Goal: Task Accomplishment & Management: Use online tool/utility

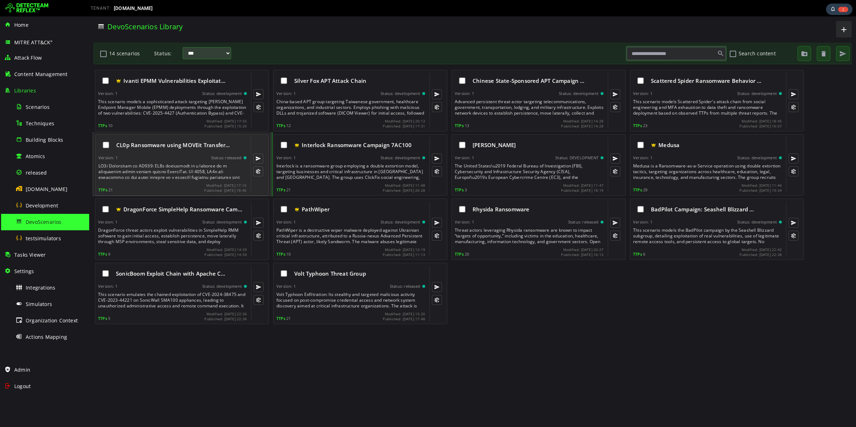
click at [146, 157] on div "Version: 1 Status: released" at bounding box center [172, 157] width 148 height 5
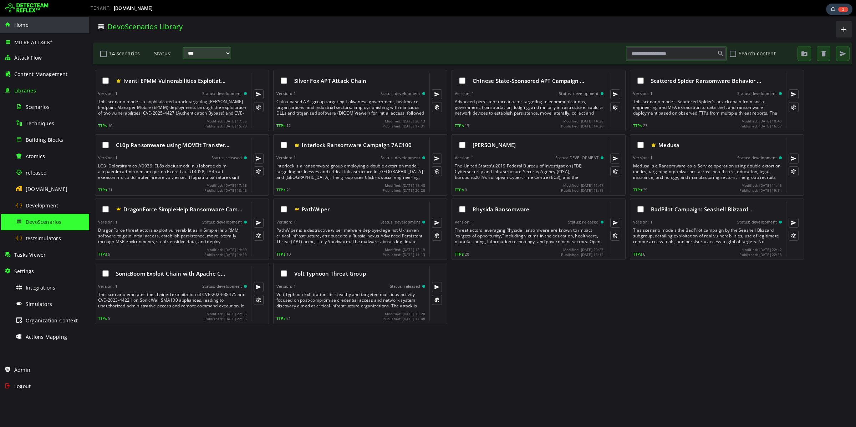
click at [36, 28] on div "Home" at bounding box center [44, 25] width 81 height 16
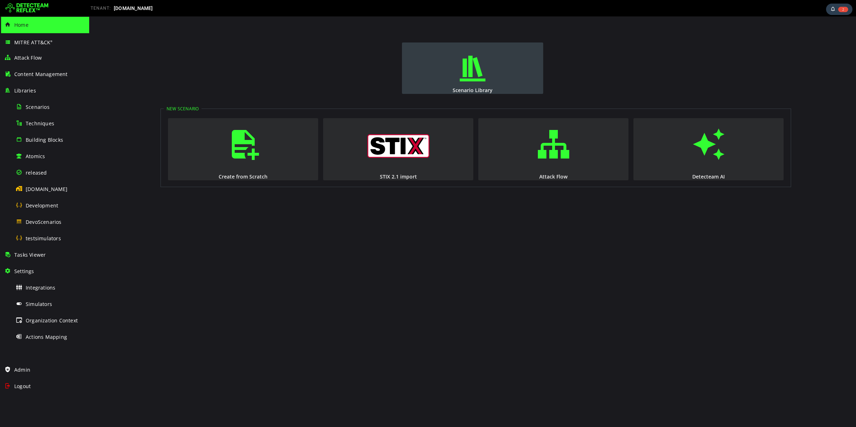
click at [469, 84] on span "button" at bounding box center [472, 68] width 7 height 49
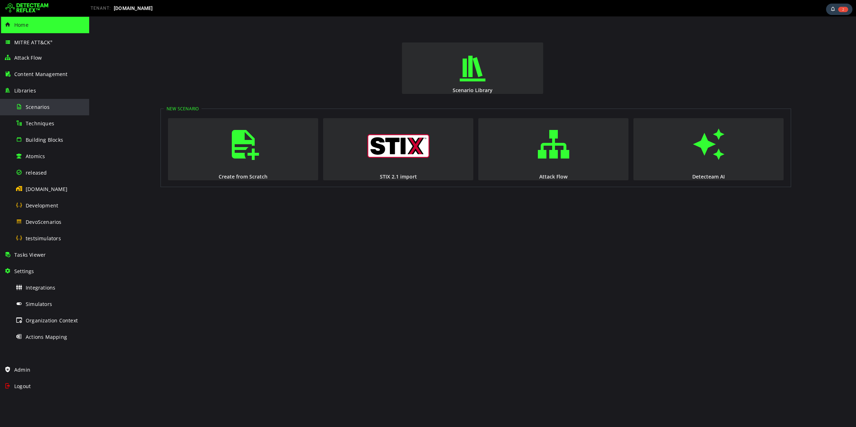
click at [56, 109] on div "Scenarios" at bounding box center [50, 107] width 69 height 16
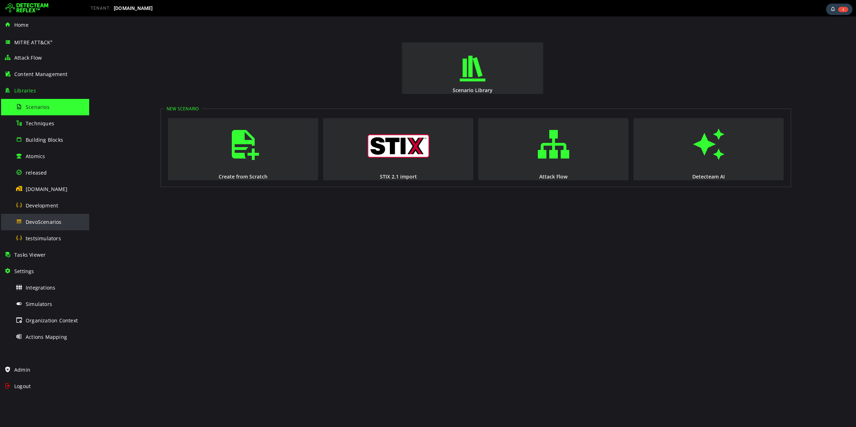
click at [46, 224] on span "DevoScenarios" at bounding box center [44, 221] width 36 height 7
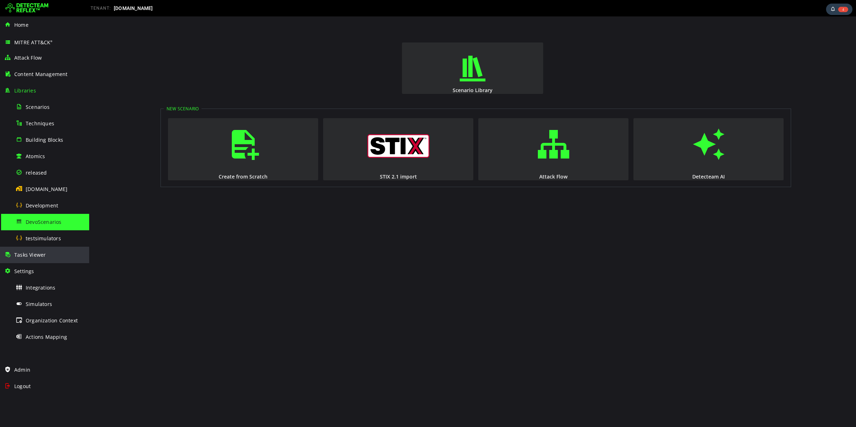
click at [39, 249] on div "Tasks Viewer" at bounding box center [44, 254] width 81 height 16
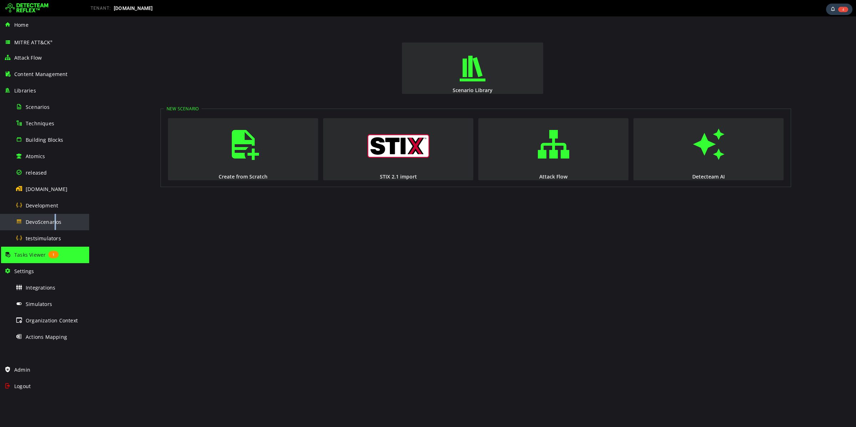
click at [55, 218] on span "DevoScenarios" at bounding box center [44, 221] width 36 height 7
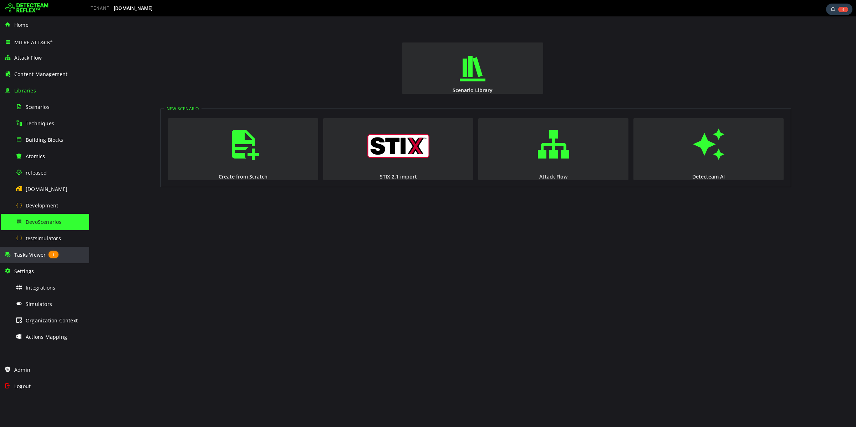
click at [33, 250] on div "Tasks Viewer 1" at bounding box center [44, 254] width 81 height 16
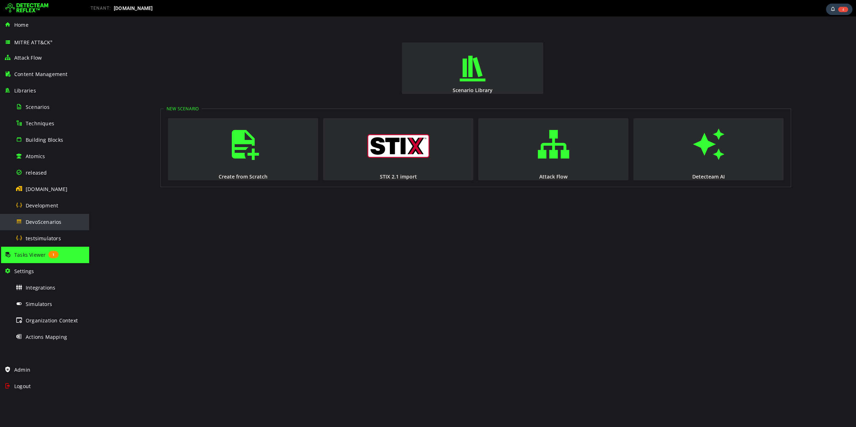
click at [50, 225] on span "DevoScenarios" at bounding box center [44, 221] width 36 height 7
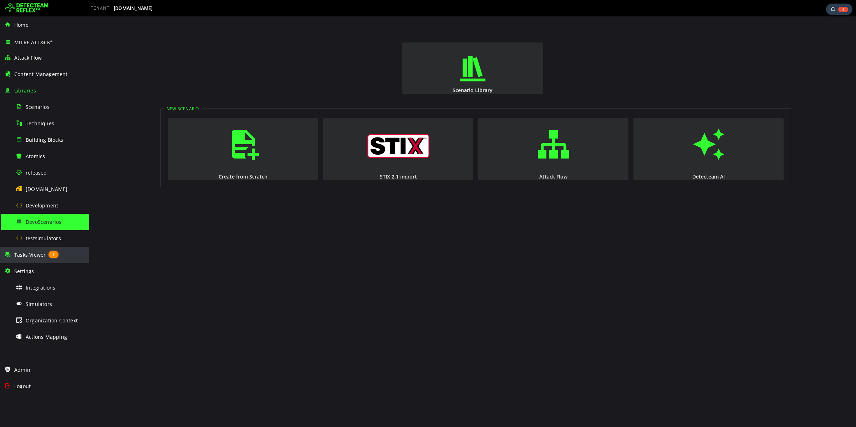
click at [33, 250] on div "Tasks Viewer 1" at bounding box center [44, 254] width 81 height 16
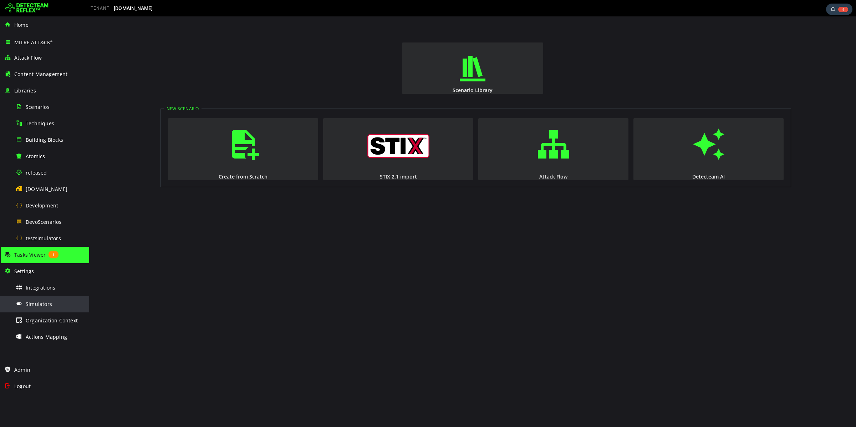
click at [63, 306] on div "Simulators" at bounding box center [50, 304] width 69 height 16
click at [45, 247] on div "Tasks Viewer 1" at bounding box center [44, 254] width 81 height 16
click at [50, 224] on span "DevoScenarios" at bounding box center [44, 221] width 36 height 7
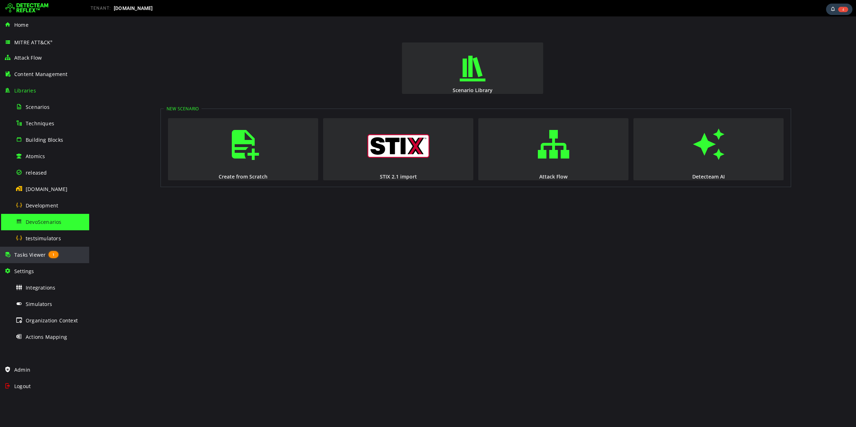
click at [49, 257] on span "1" at bounding box center [54, 254] width 10 height 7
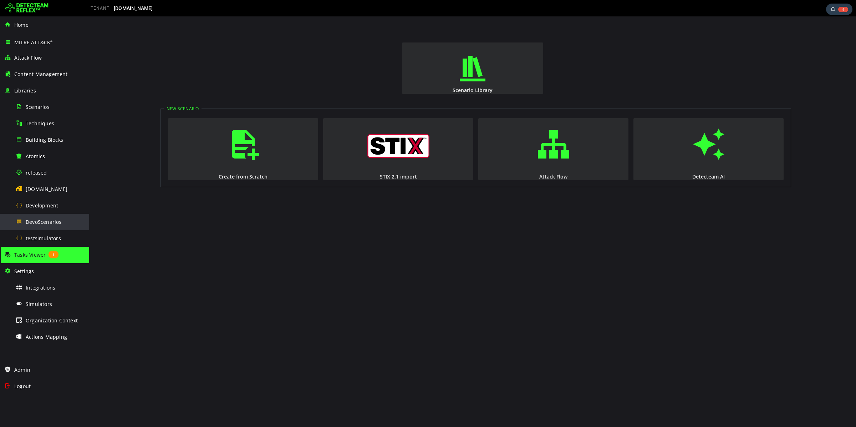
click at [57, 220] on span "DevoScenarios" at bounding box center [44, 221] width 36 height 7
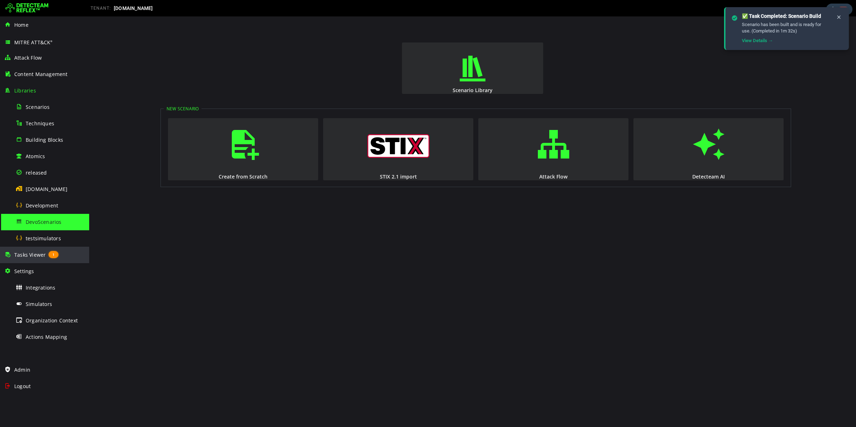
click at [24, 256] on span "Tasks Viewer" at bounding box center [29, 254] width 31 height 7
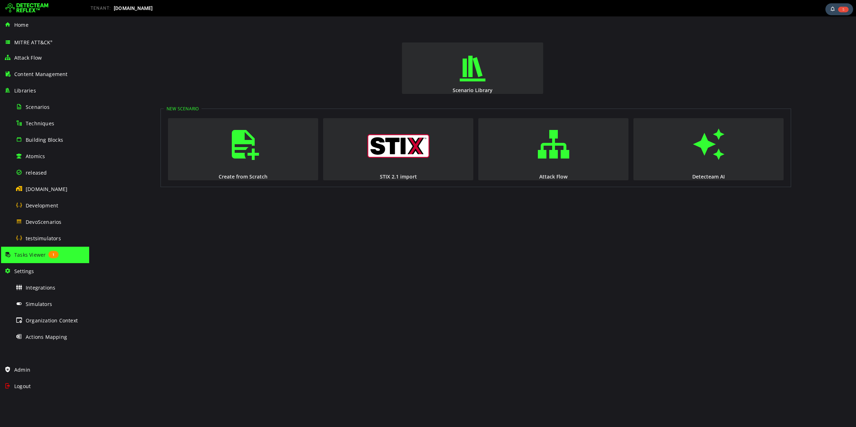
click at [838, 10] on span "5" at bounding box center [843, 9] width 10 height 6
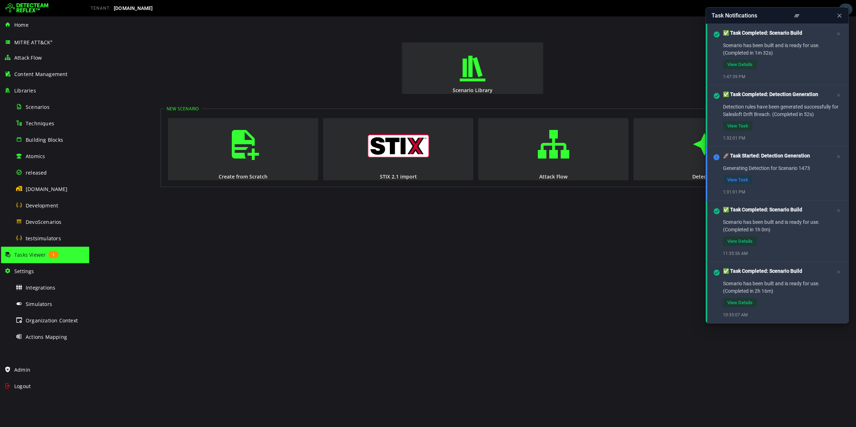
click at [795, 15] on icon at bounding box center [796, 15] width 7 height 7
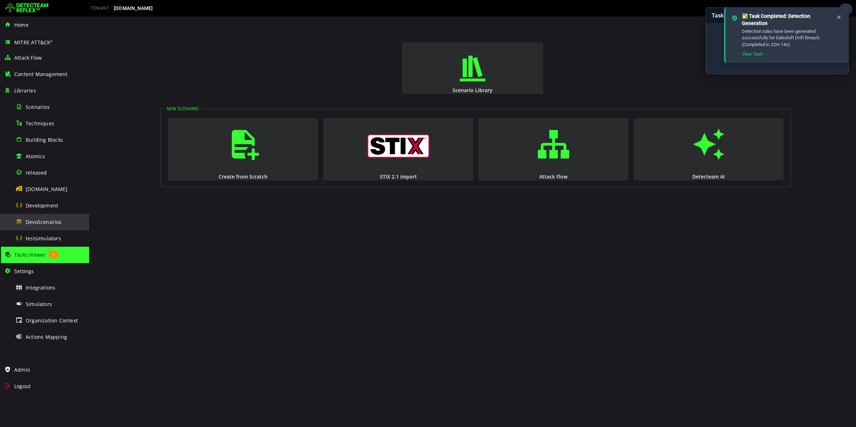
click at [52, 222] on span "DevoScenarios" at bounding box center [44, 221] width 36 height 7
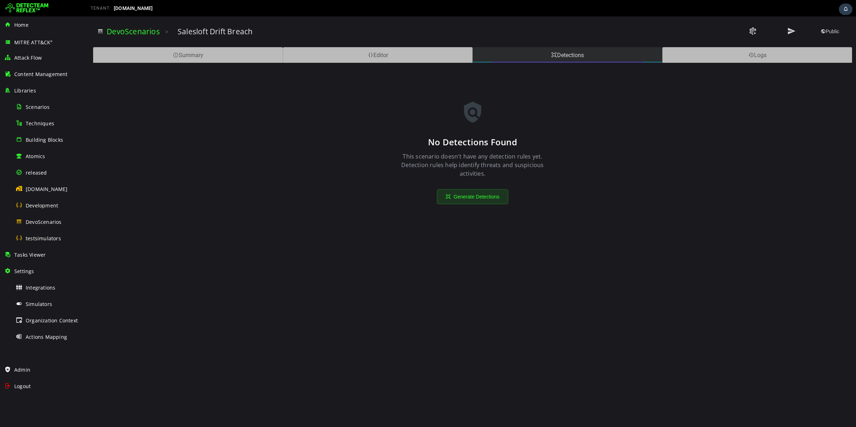
click at [585, 57] on div "Detections" at bounding box center [568, 55] width 190 height 16
click at [424, 58] on div "Editor" at bounding box center [378, 55] width 190 height 16
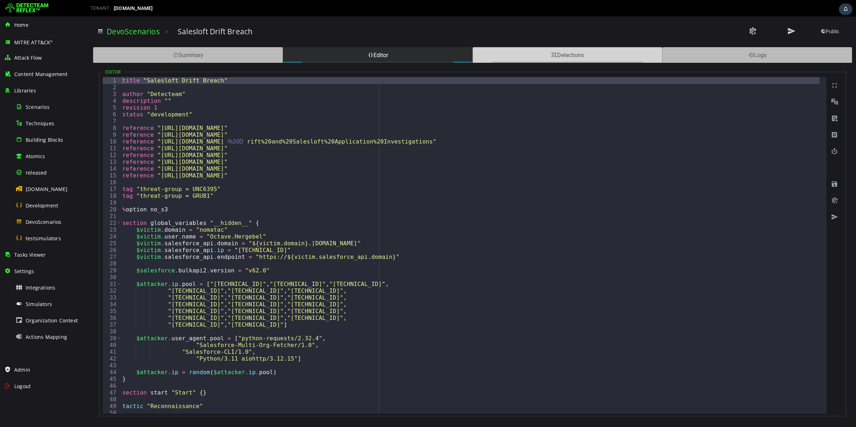
click at [527, 57] on div "Detections" at bounding box center [568, 55] width 190 height 16
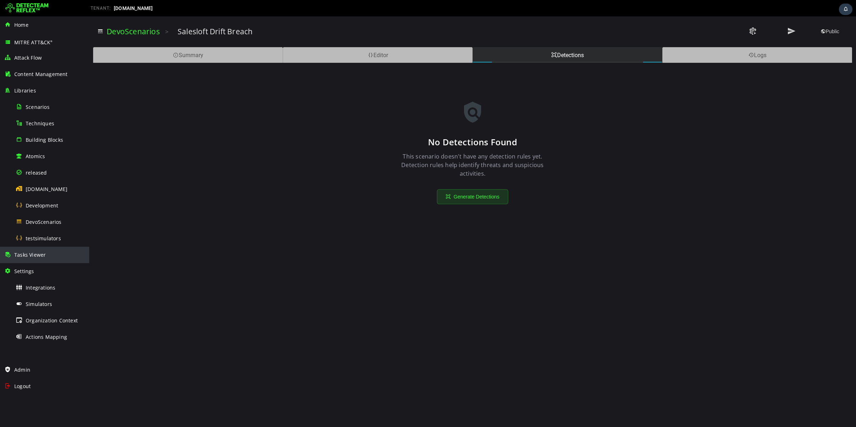
click at [52, 254] on div "Tasks Viewer" at bounding box center [44, 254] width 81 height 16
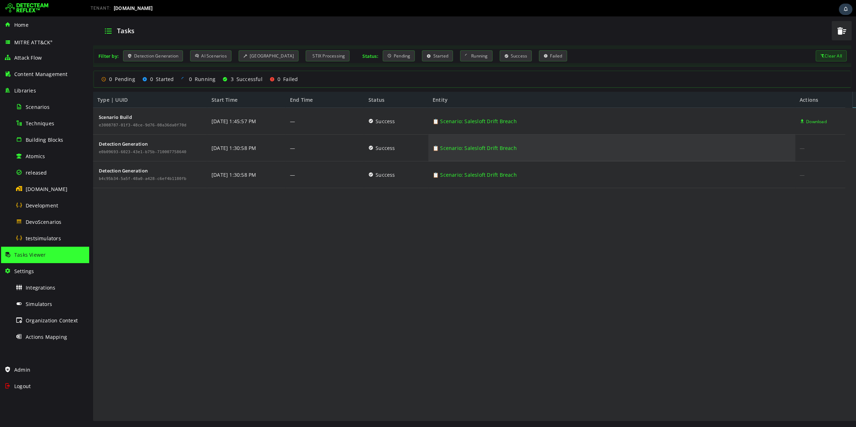
click at [470, 147] on link "📋 Scenario: Salesloft Drift Breach" at bounding box center [475, 147] width 84 height 27
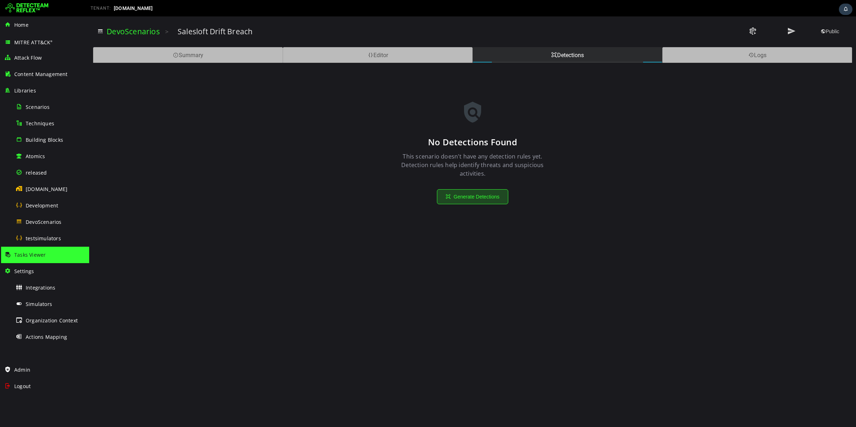
click at [462, 191] on button "Generate Detections" at bounding box center [472, 196] width 71 height 15
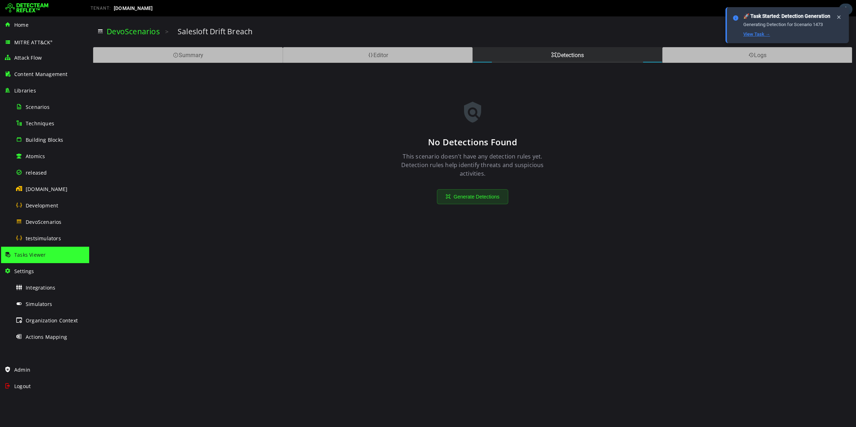
click at [748, 35] on link "View Task →" at bounding box center [756, 33] width 27 height 5
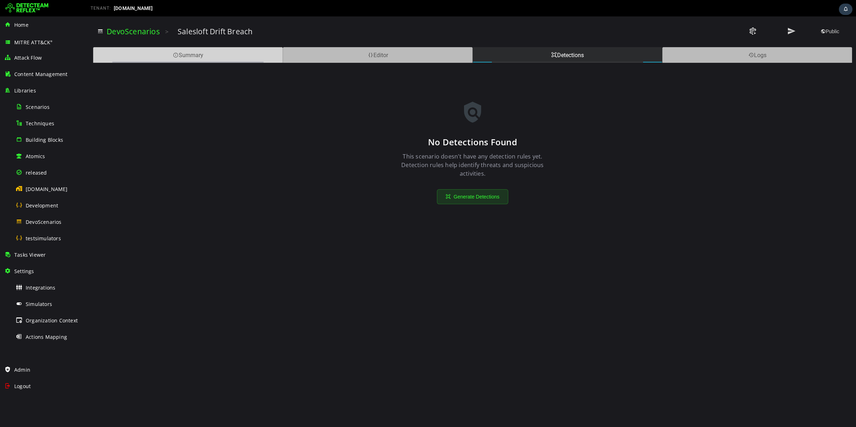
click at [224, 58] on div "Summary" at bounding box center [188, 55] width 190 height 16
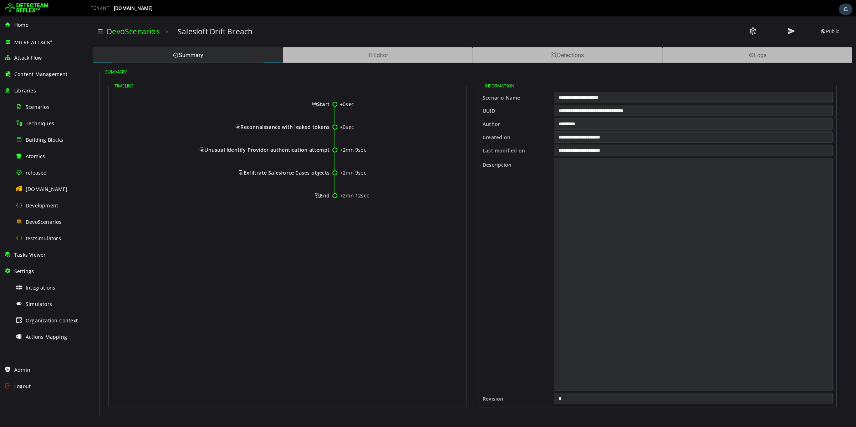
click at [322, 99] on div "+0sec Start +0sec Reconnaissance with leaked tokens +2mn 9sec Unusual Identify …" at bounding box center [288, 153] width 352 height 124
click at [320, 104] on span "Start" at bounding box center [320, 104] width 17 height 7
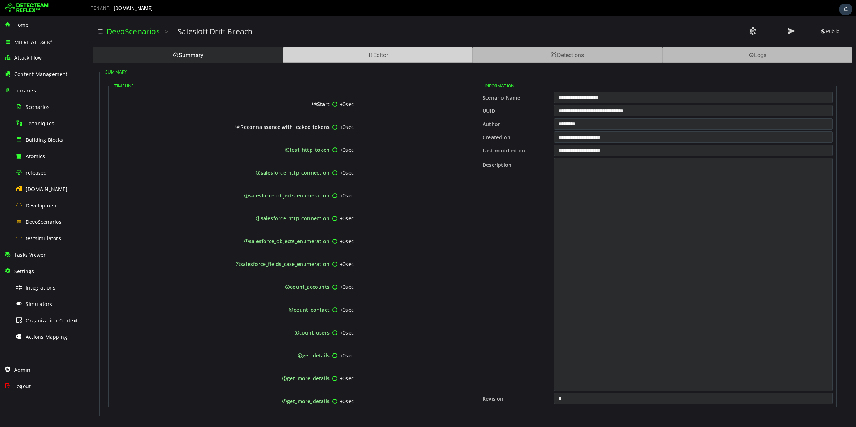
click at [403, 57] on div "Editor" at bounding box center [378, 55] width 190 height 16
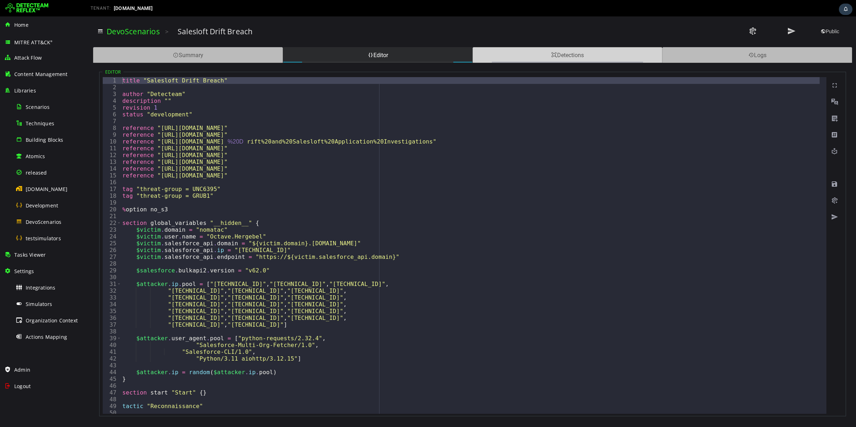
click at [495, 56] on div "Detections" at bounding box center [568, 55] width 190 height 16
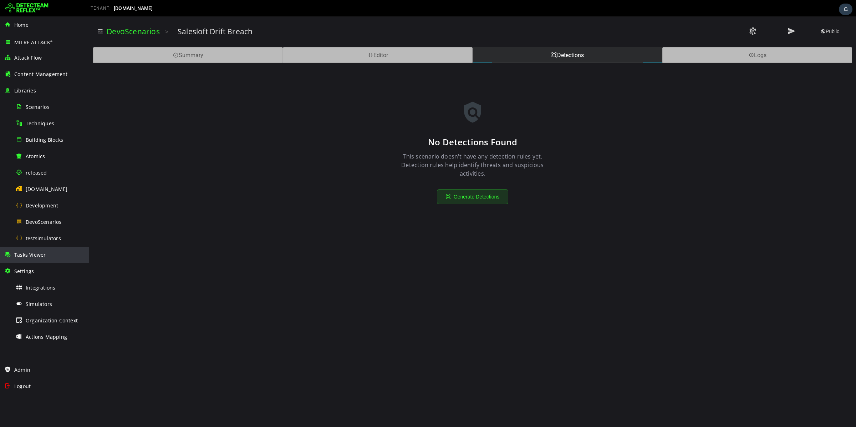
click at [44, 249] on div "Tasks Viewer" at bounding box center [44, 254] width 81 height 16
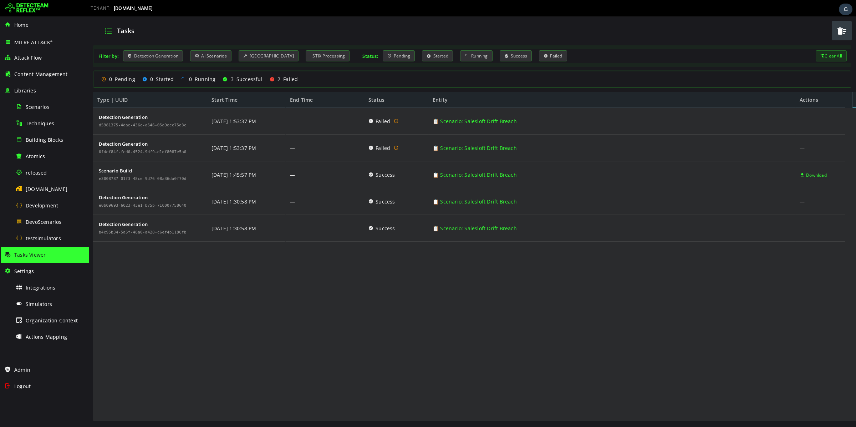
click at [843, 32] on span "button" at bounding box center [841, 31] width 11 height 15
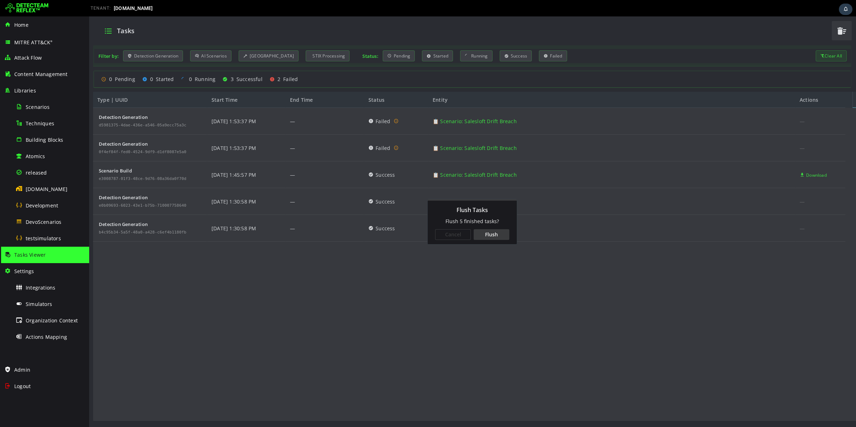
click at [494, 228] on div "Cancel Flush" at bounding box center [472, 234] width 89 height 19
click at [492, 231] on div "Flush" at bounding box center [492, 234] width 36 height 11
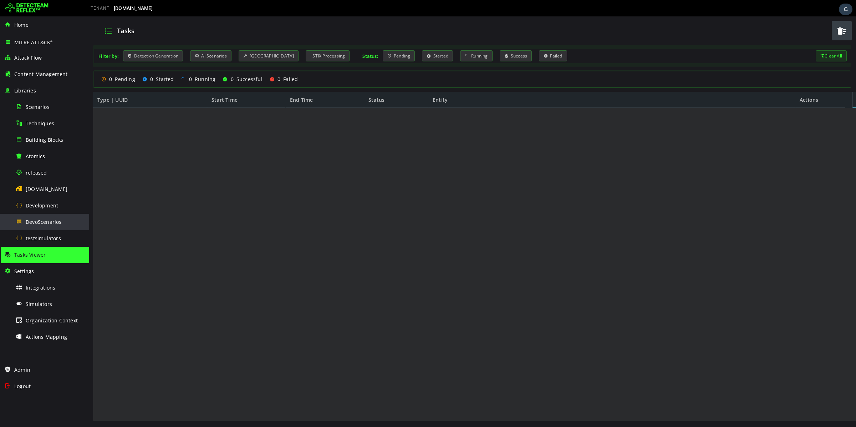
click at [47, 225] on div "DevoScenarios" at bounding box center [50, 222] width 69 height 16
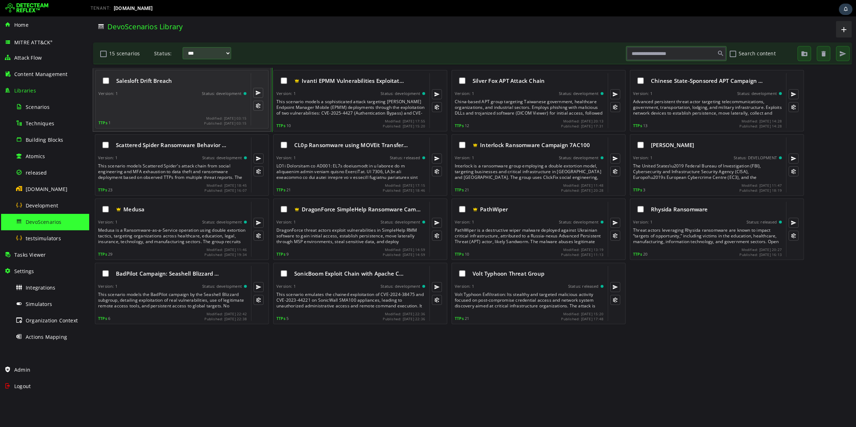
click at [201, 111] on div at bounding box center [172, 106] width 149 height 14
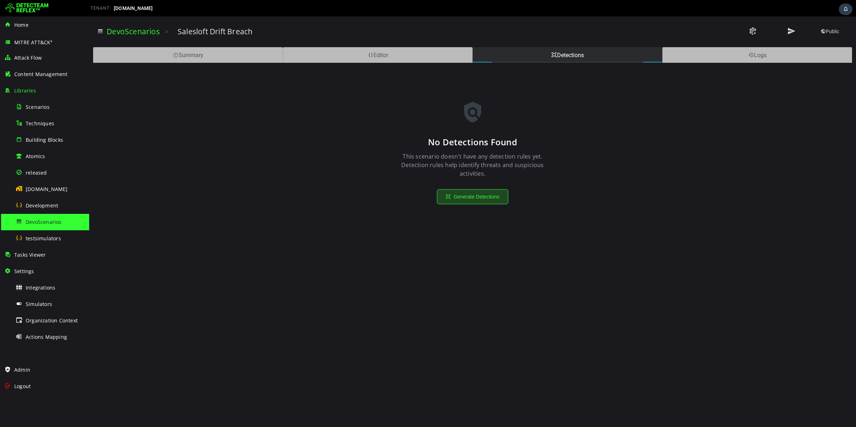
click at [490, 197] on button "Generate Detections" at bounding box center [472, 196] width 71 height 15
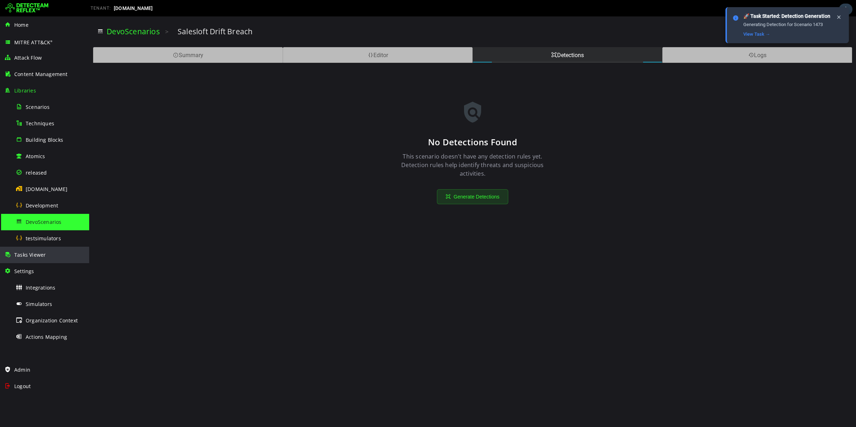
click at [49, 255] on div "Tasks Viewer" at bounding box center [44, 254] width 81 height 16
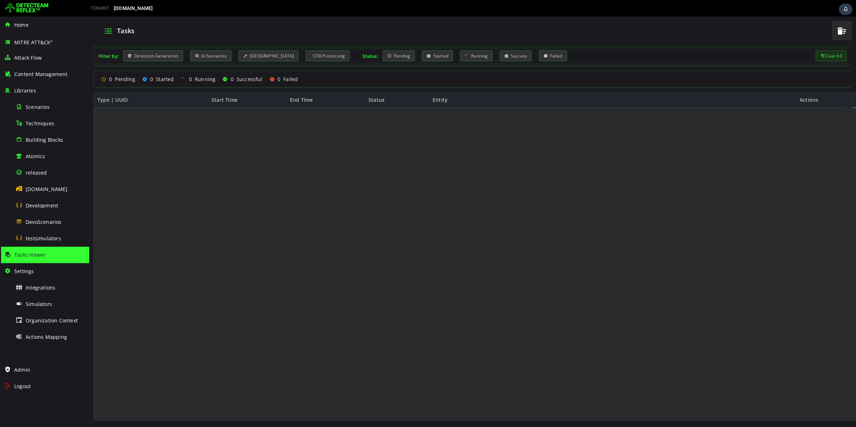
click at [40, 7] on img at bounding box center [26, 7] width 43 height 11
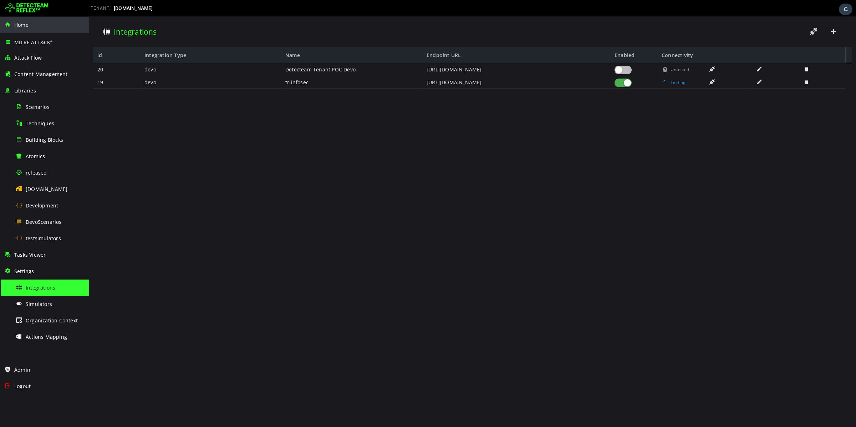
click at [39, 28] on div "Home" at bounding box center [44, 25] width 81 height 16
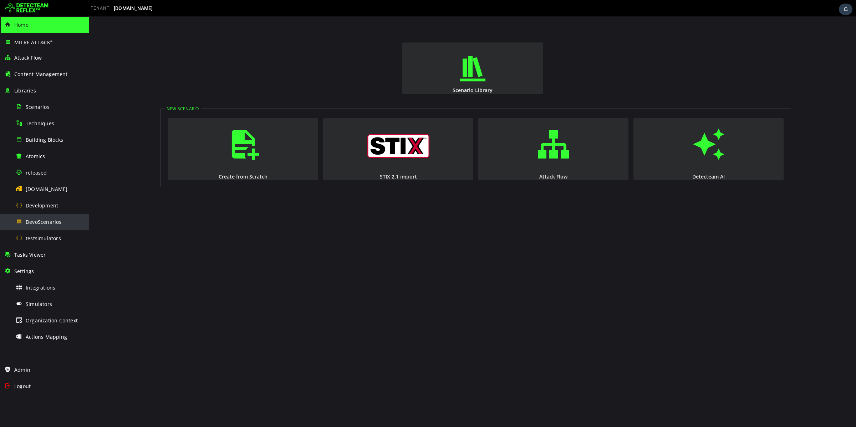
click at [56, 219] on span "DevoScenarios" at bounding box center [44, 221] width 36 height 7
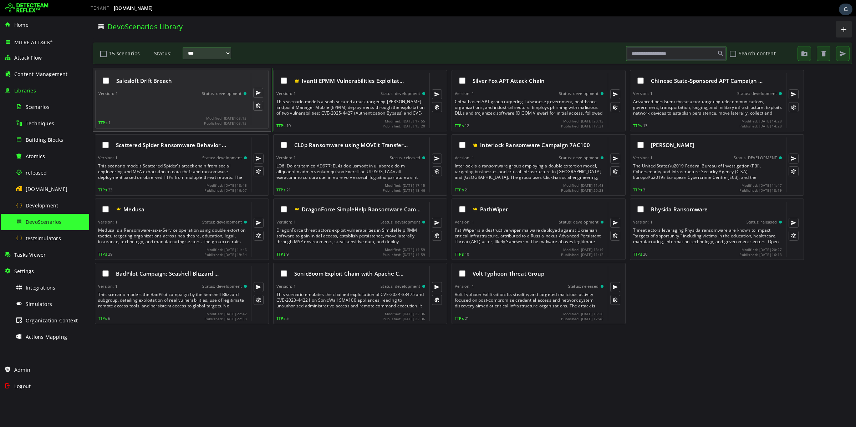
click at [180, 120] on div "TTPs 1 Modified: [DATE] 03:15 Published: [DATE] 03:15" at bounding box center [172, 120] width 148 height 9
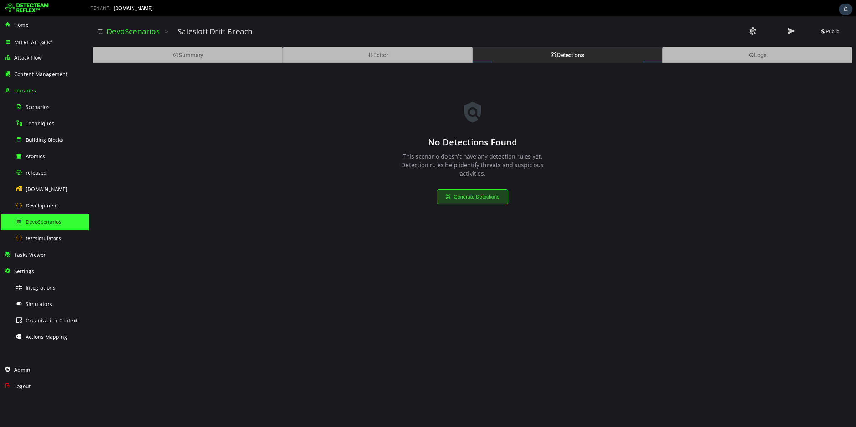
click at [481, 195] on button "Generate Detections" at bounding box center [472, 196] width 71 height 15
click at [837, 2] on div at bounding box center [662, 8] width 386 height 14
click at [837, 8] on div "2" at bounding box center [839, 9] width 28 height 12
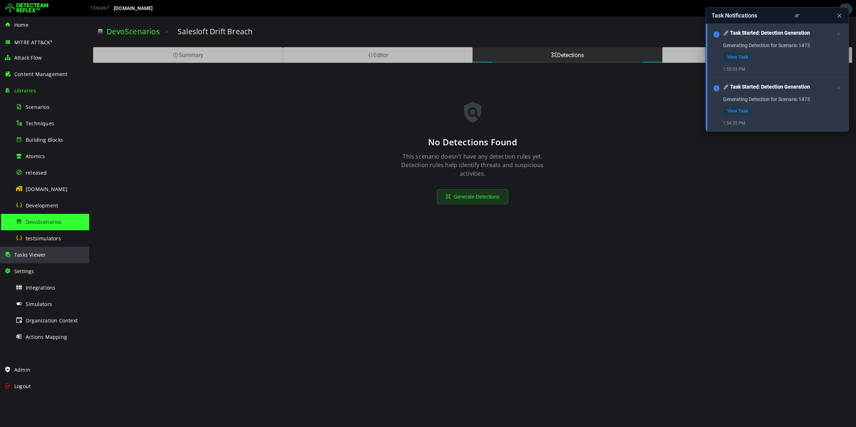
click at [47, 259] on div "Tasks Viewer" at bounding box center [44, 254] width 81 height 16
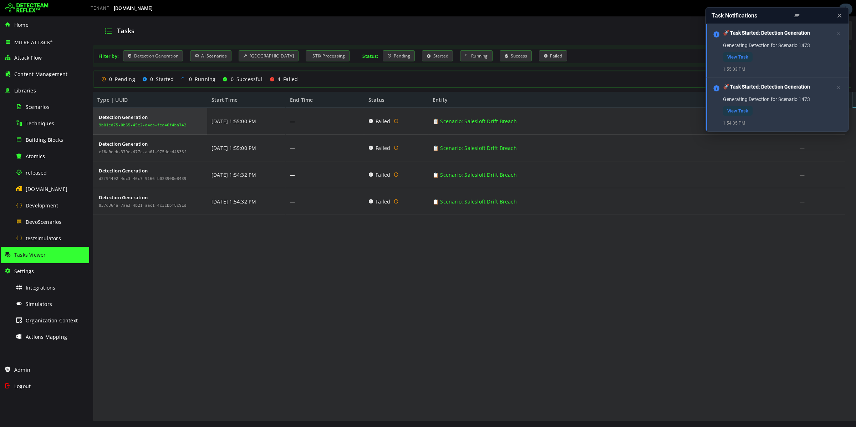
click at [133, 126] on div "9b01ed75-0b55-45e2-a4cb-fea46f4ba742" at bounding box center [143, 125] width 88 height 4
click at [134, 126] on div "9b01ed75-0b55-45e2-a4cb-fea46f4ba742" at bounding box center [143, 125] width 88 height 4
click at [135, 125] on div "9b01ed75-0b55-45e2-a4cb-fea46f4ba742" at bounding box center [143, 125] width 88 height 4
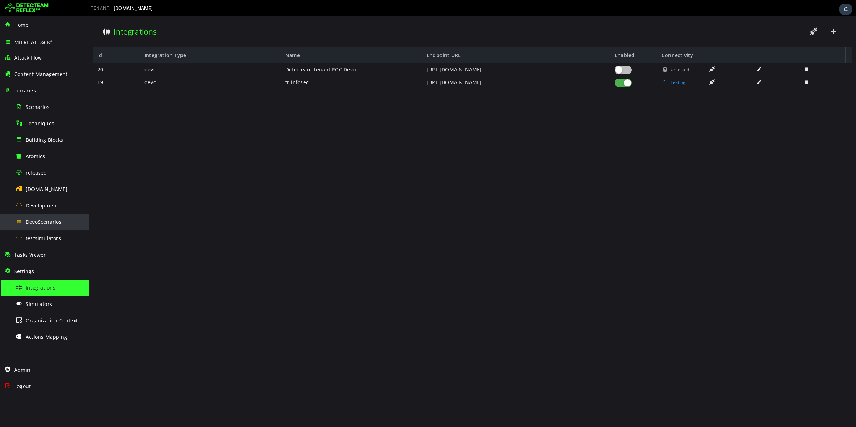
click at [58, 220] on span "DevoScenarios" at bounding box center [44, 221] width 36 height 7
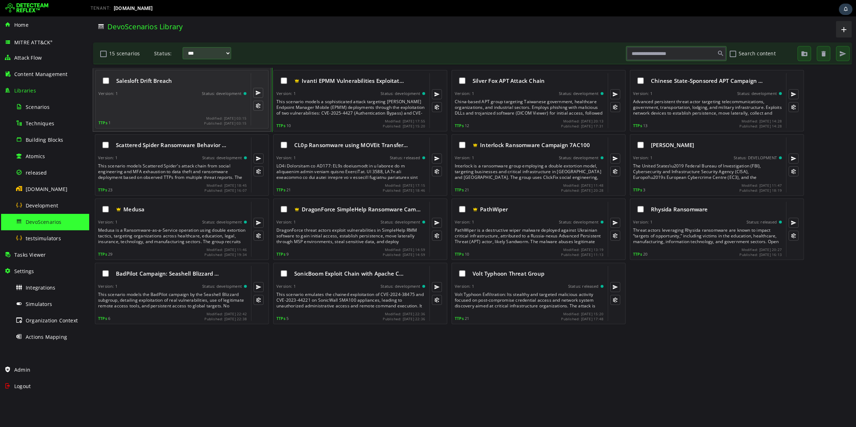
click at [181, 106] on div at bounding box center [172, 106] width 149 height 14
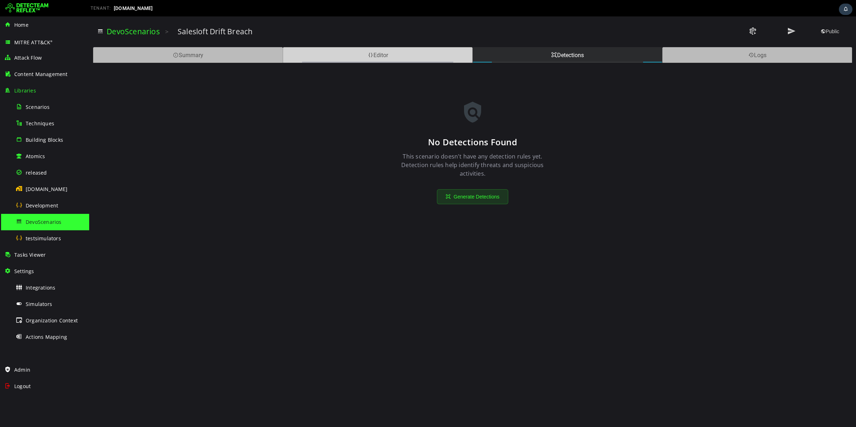
click at [381, 53] on div "Editor" at bounding box center [378, 55] width 190 height 16
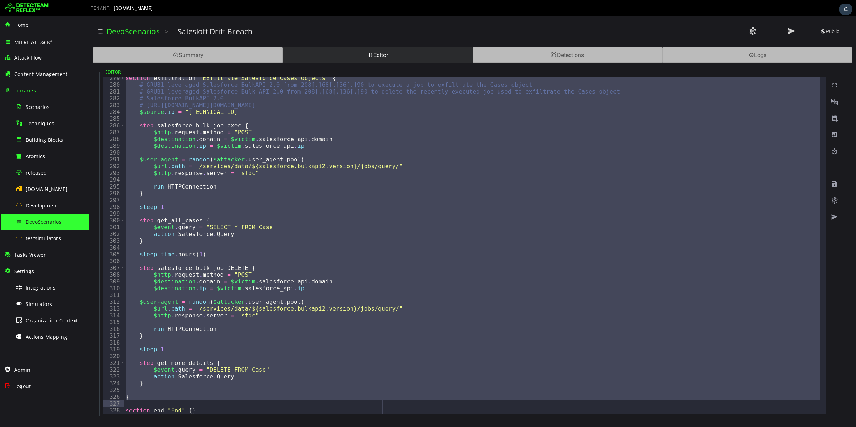
scroll to position [1900, 0]
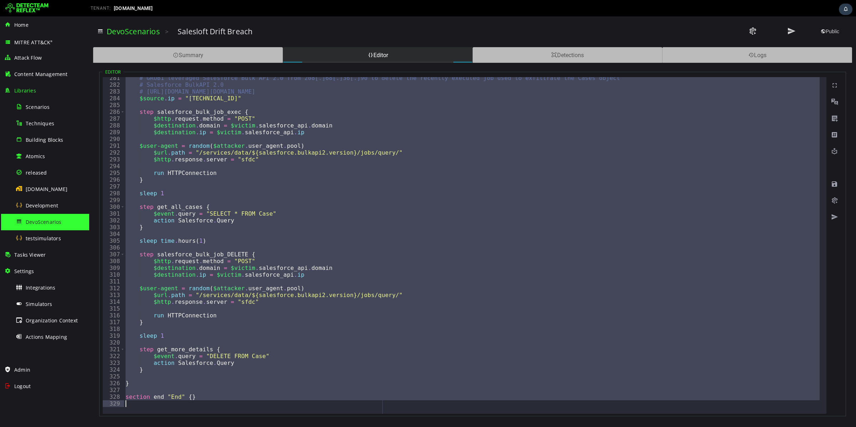
drag, startPoint x: 121, startPoint y: 78, endPoint x: 269, endPoint y: 409, distance: 363.0
click at [269, 413] on div "**********" at bounding box center [465, 245] width 724 height 336
type textarea "**********"
click at [43, 109] on span "Scenarios" at bounding box center [38, 106] width 24 height 7
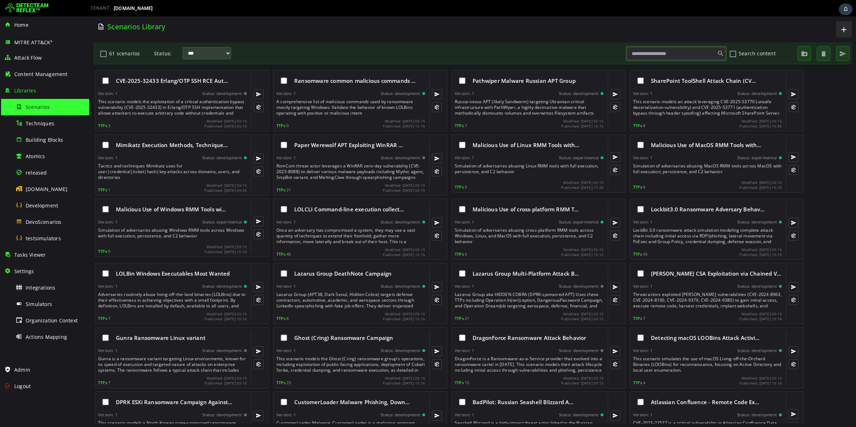
click at [648, 54] on input "text" at bounding box center [676, 53] width 98 height 12
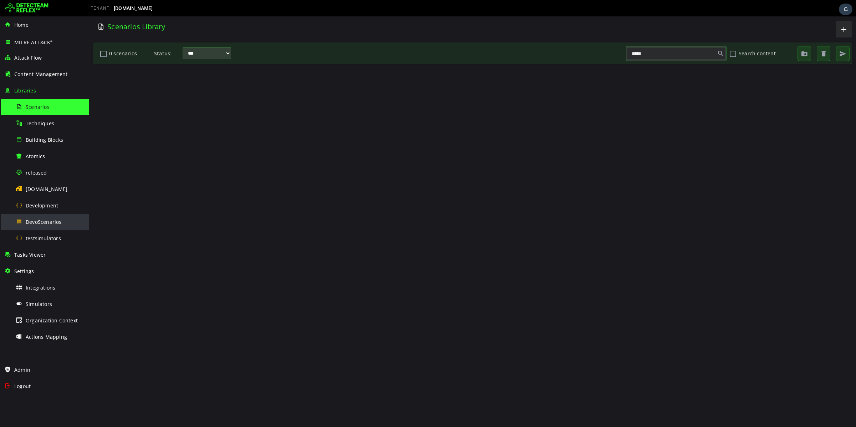
type input "*****"
click at [54, 217] on div "DevoScenarios" at bounding box center [50, 222] width 69 height 16
